Goal: Information Seeking & Learning: Check status

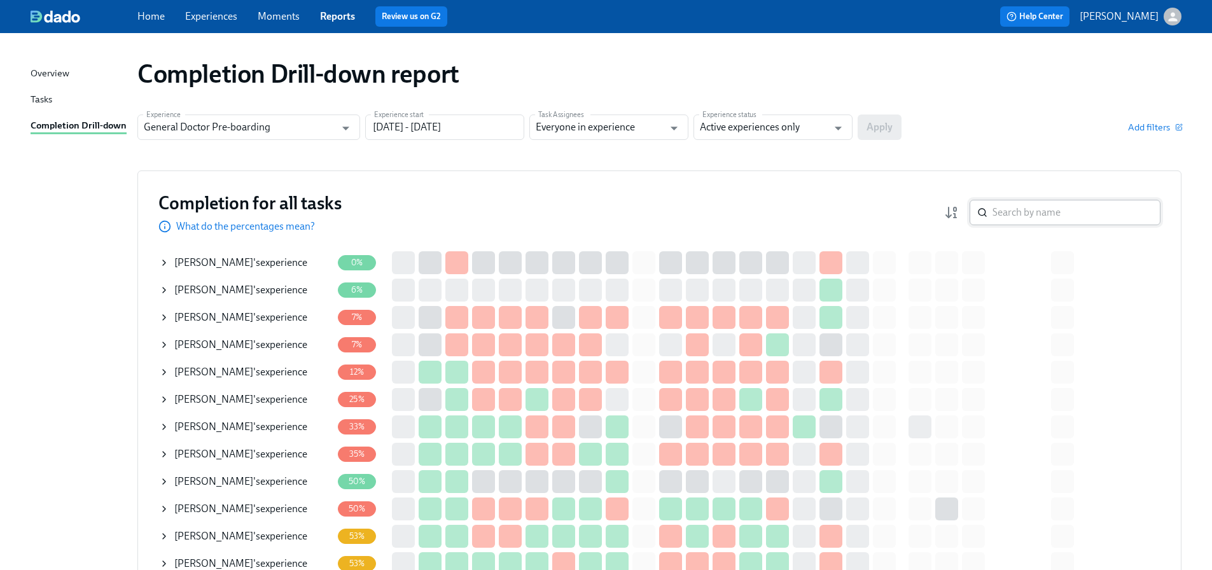
click at [1052, 214] on input "search" at bounding box center [1077, 212] width 168 height 25
paste input "[PERSON_NAME]"
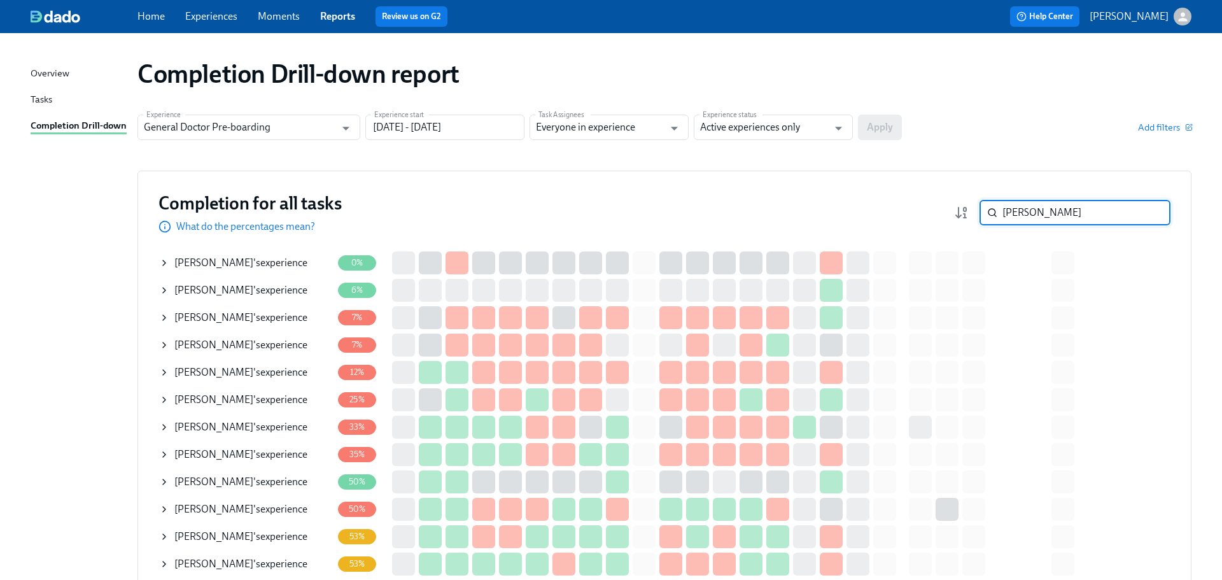
type input "[PERSON_NAME]"
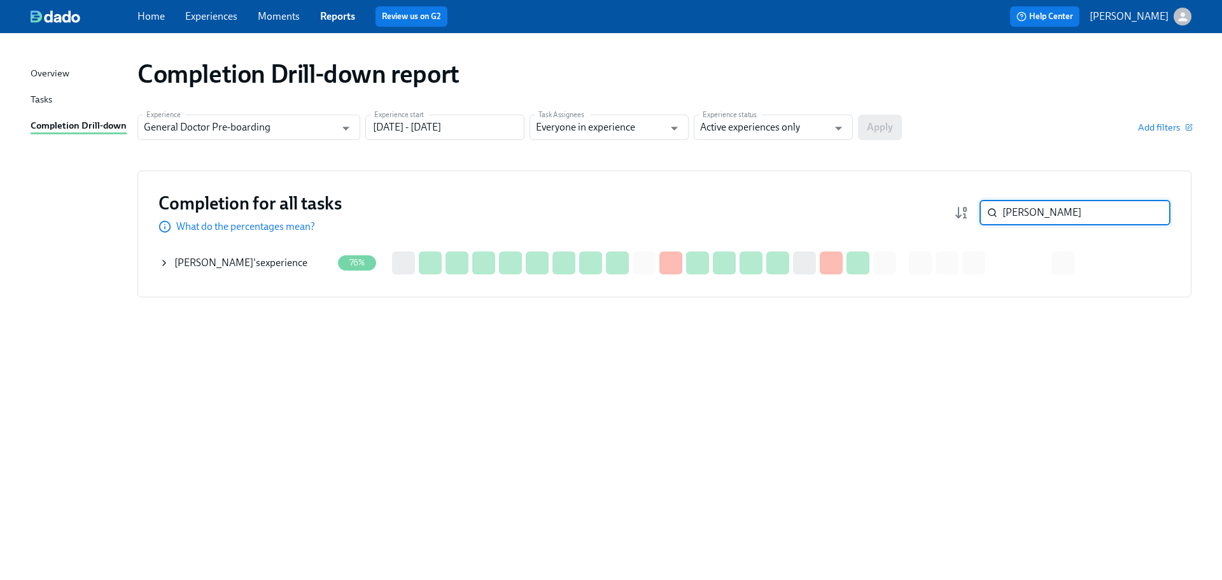
click at [289, 260] on div "[PERSON_NAME] 's experience" at bounding box center [240, 263] width 133 height 14
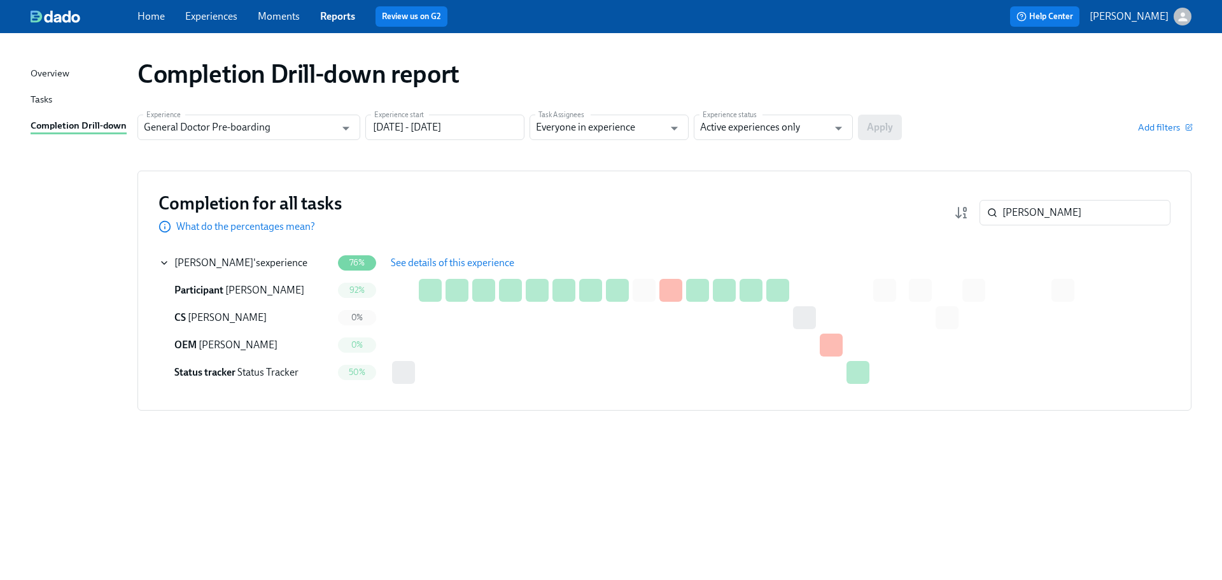
click at [470, 258] on span "See details of this experience" at bounding box center [452, 262] width 123 height 13
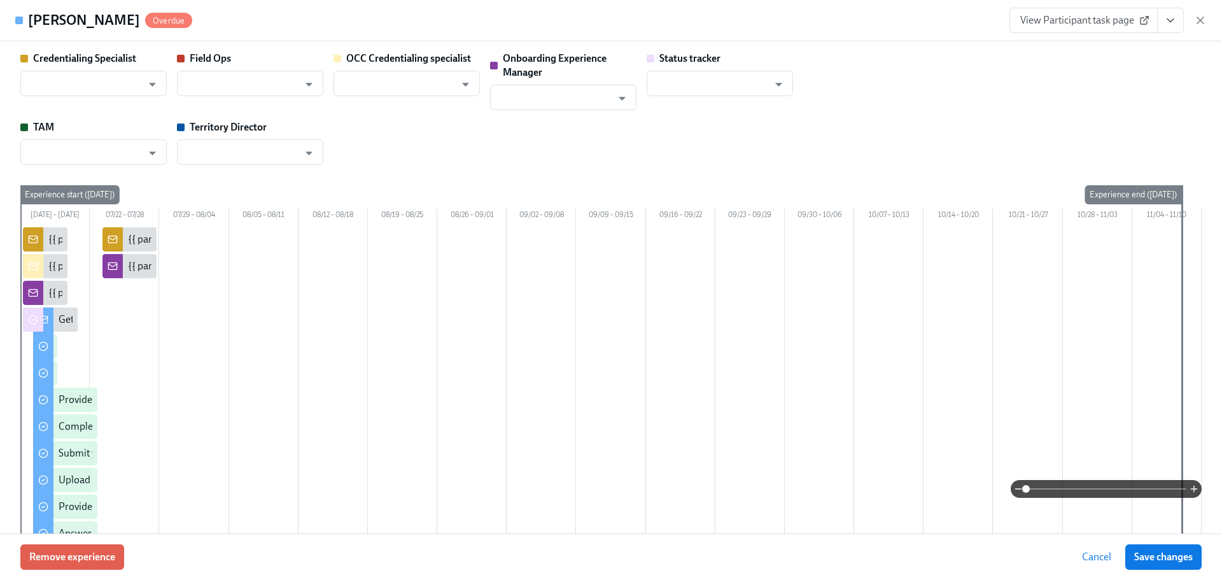
type input "[PERSON_NAME]"
type input "Status Tracker"
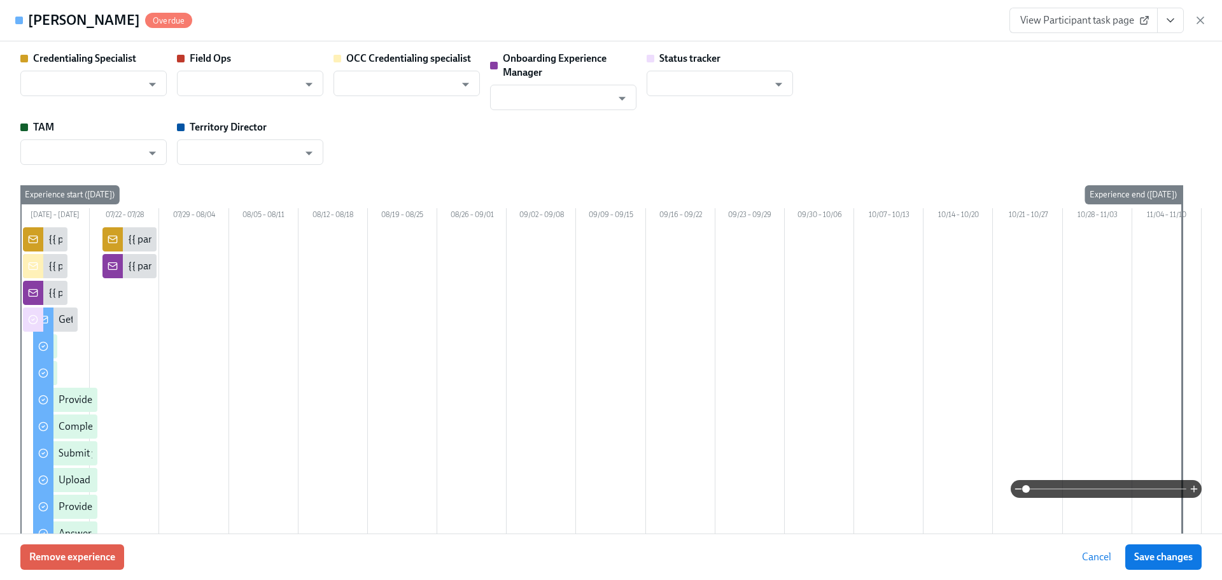
type input "[PERSON_NAME]"
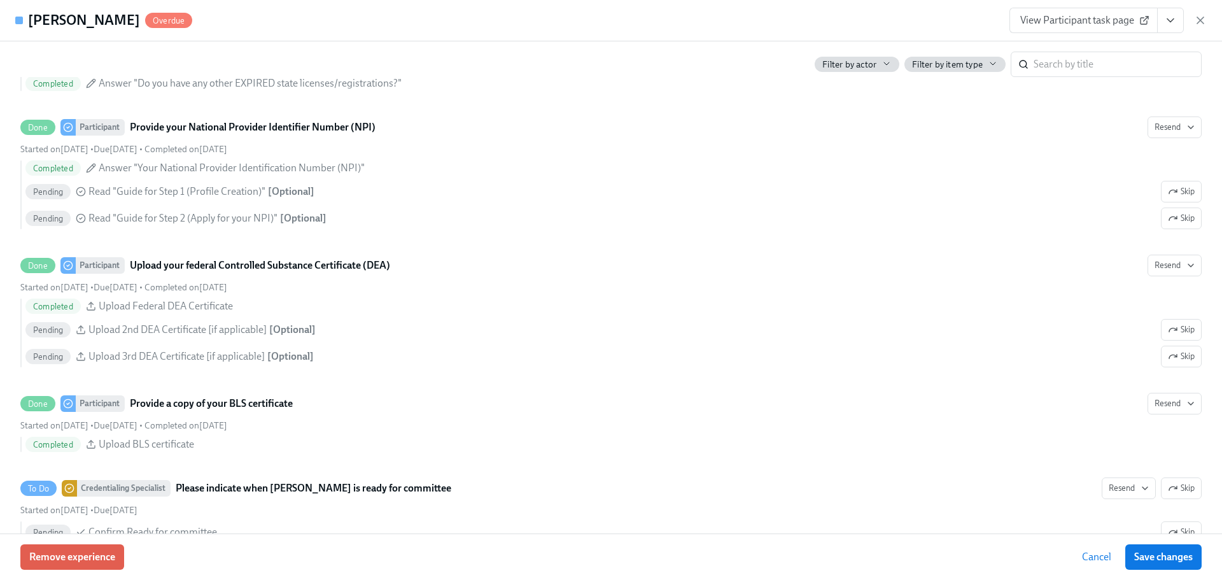
scroll to position [2545, 0]
